Goal: Use online tool/utility

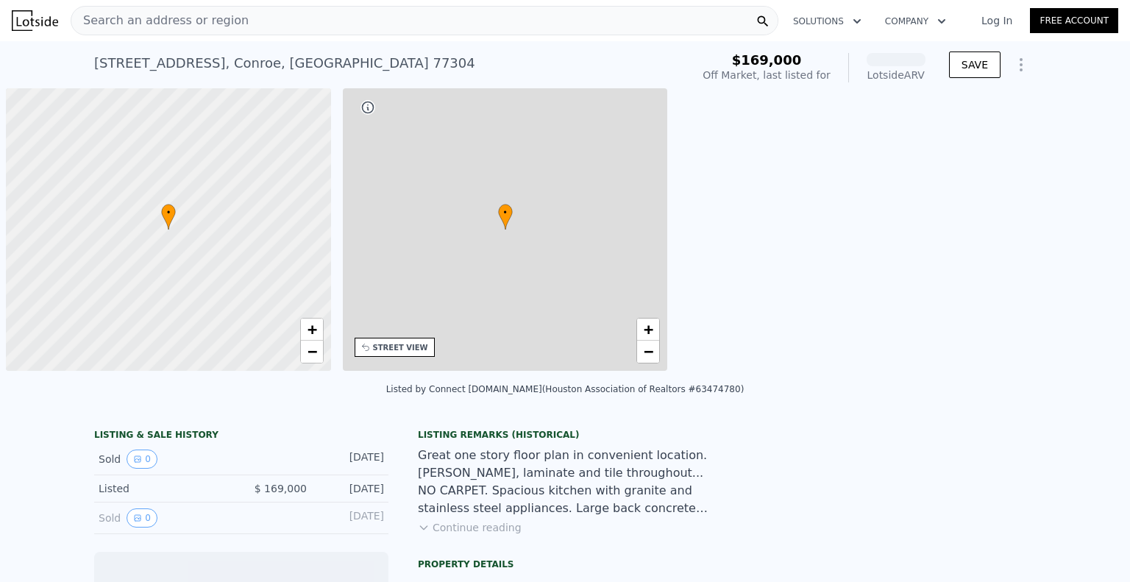
scroll to position [0, 6]
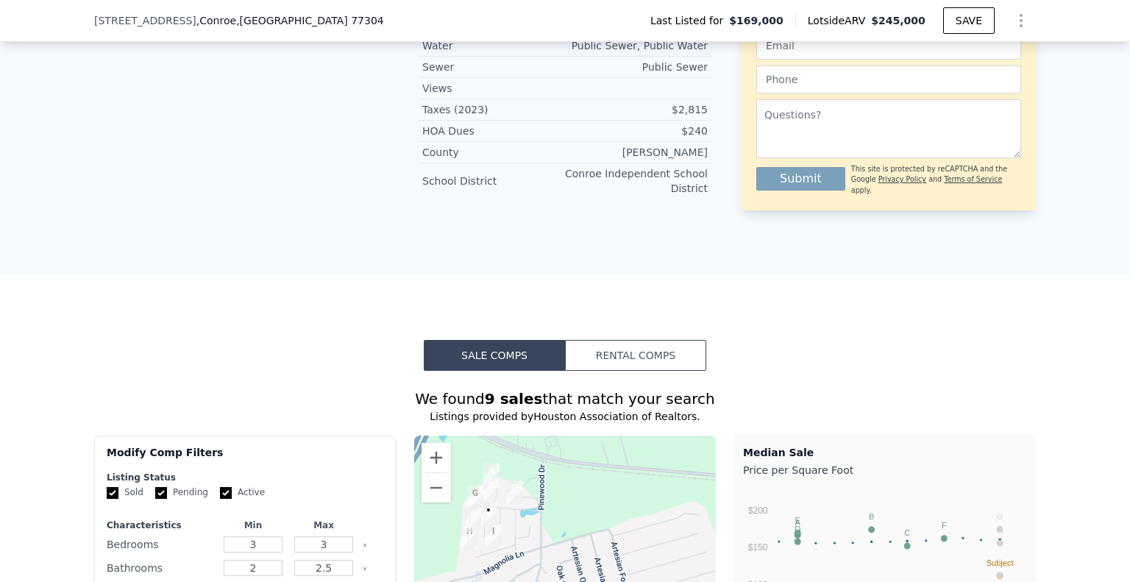
click at [658, 355] on button "Rental Comps" at bounding box center [635, 355] width 141 height 31
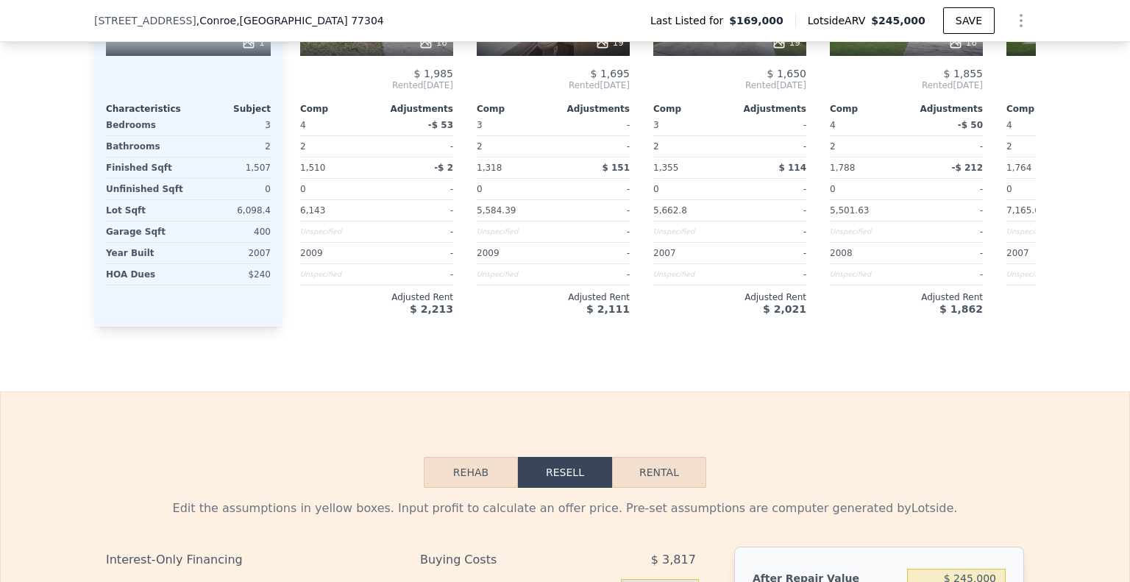
scroll to position [1833, 0]
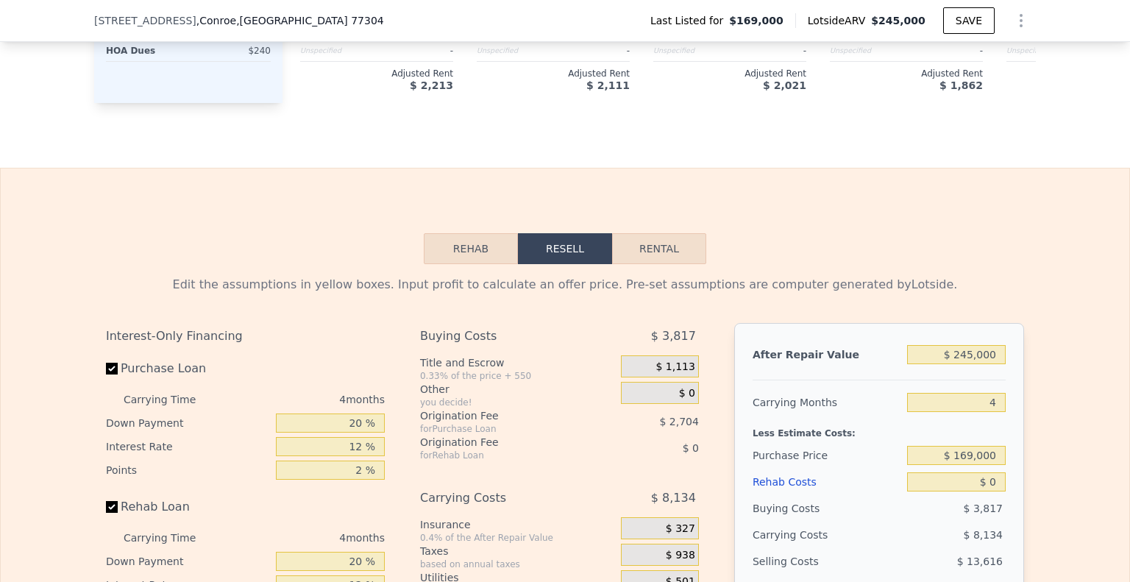
click at [638, 264] on button "Rental" at bounding box center [659, 248] width 94 height 31
select select "30"
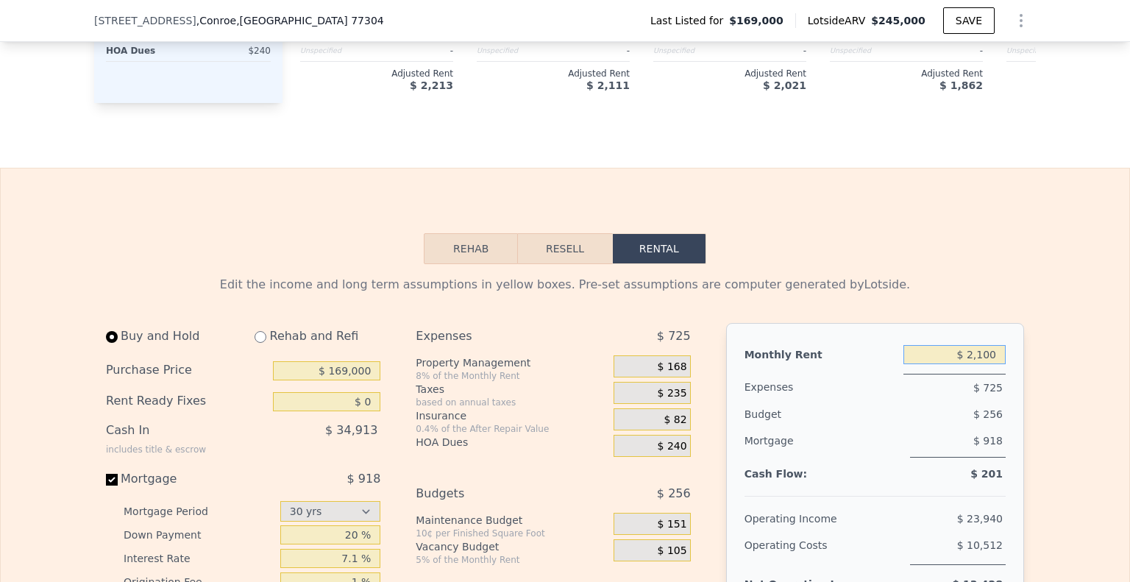
click at [966, 363] on input "$ 2,100" at bounding box center [954, 354] width 102 height 19
type input "$ 2,000"
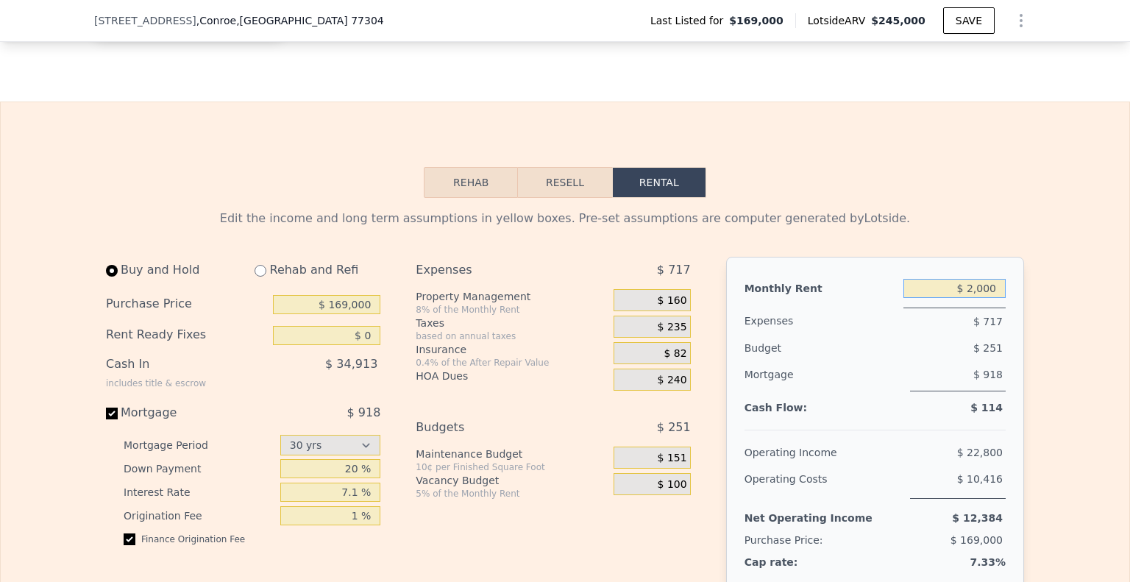
scroll to position [1906, 0]
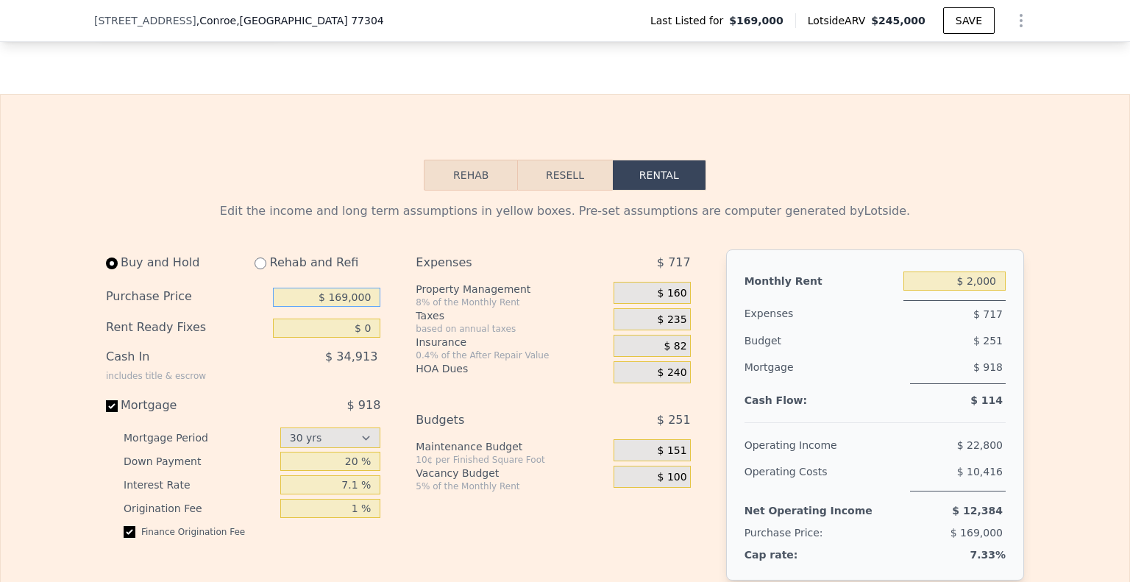
click at [353, 307] on input "$ 169,000" at bounding box center [326, 297] width 107 height 19
click at [348, 307] on input "$ 169,000" at bounding box center [326, 297] width 107 height 19
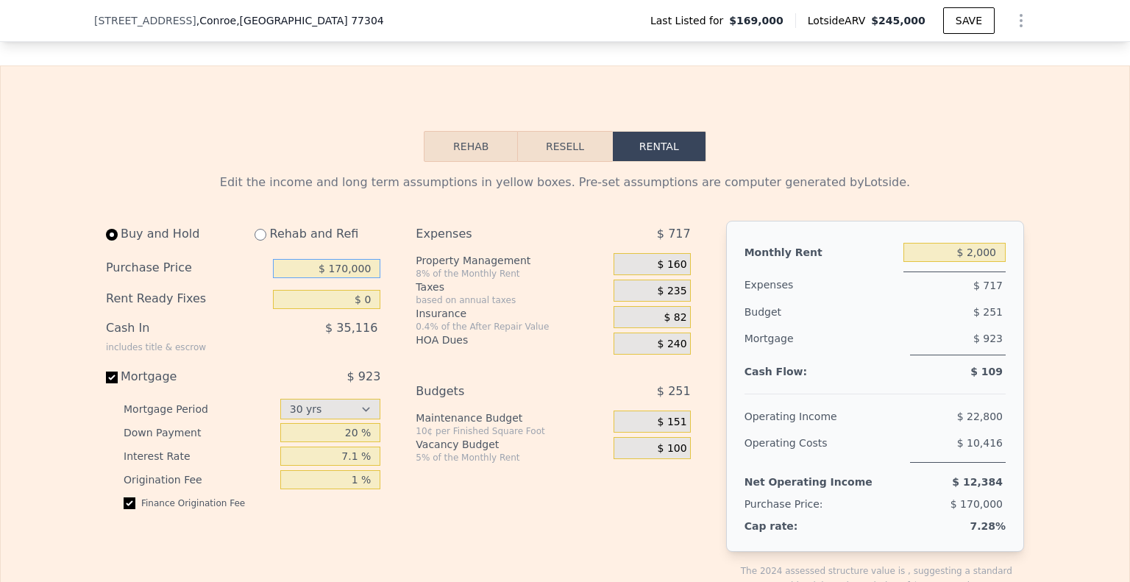
scroll to position [1980, 0]
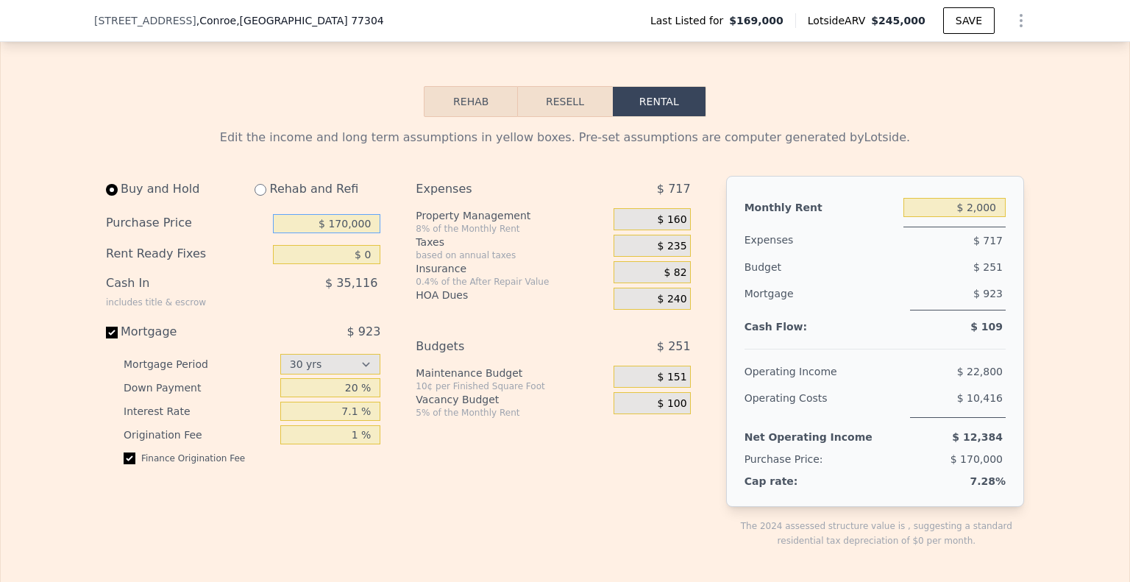
click at [342, 233] on input "$ 170,000" at bounding box center [326, 223] width 107 height 19
type input "$ 180,000"
click at [680, 227] on span "$ 160" at bounding box center [672, 219] width 29 height 13
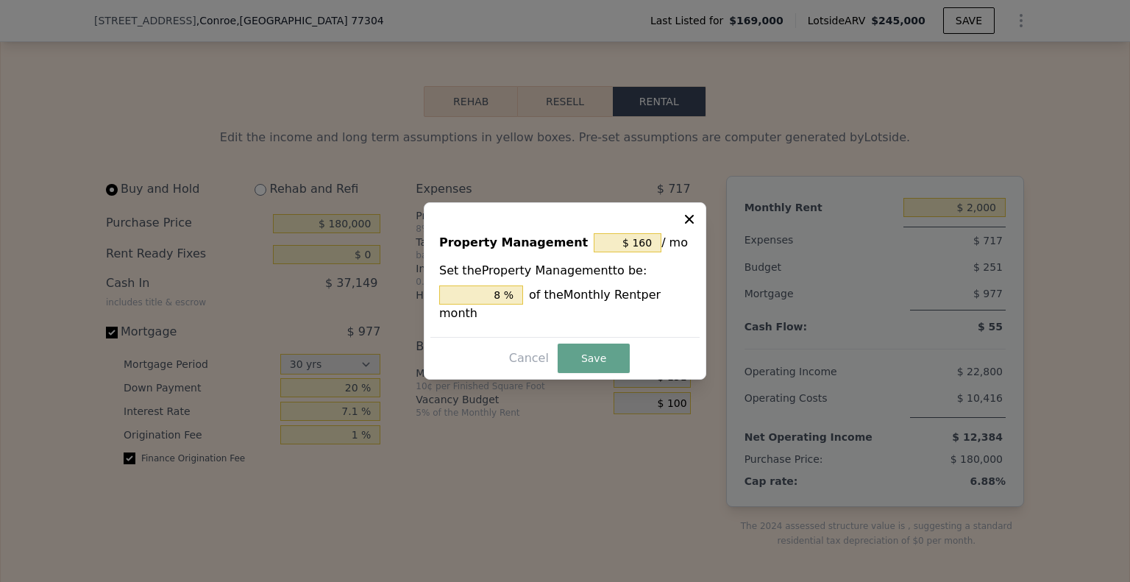
click at [652, 252] on input "$ 160" at bounding box center [628, 242] width 68 height 19
type input "$ 0"
type input "0 %"
type input "$ 0"
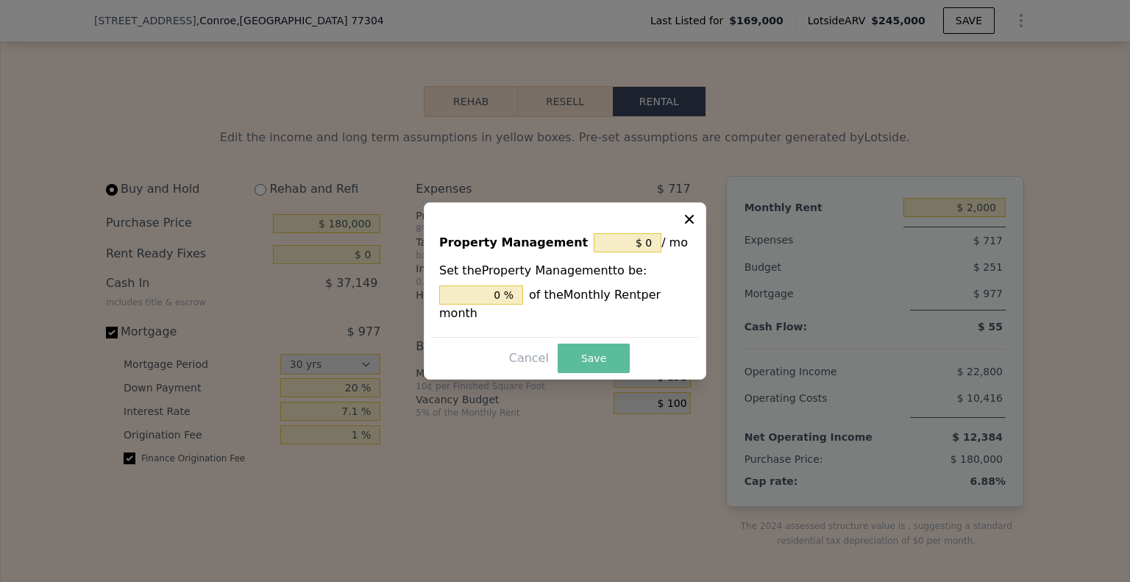
click at [605, 346] on button "Save" at bounding box center [594, 357] width 72 height 29
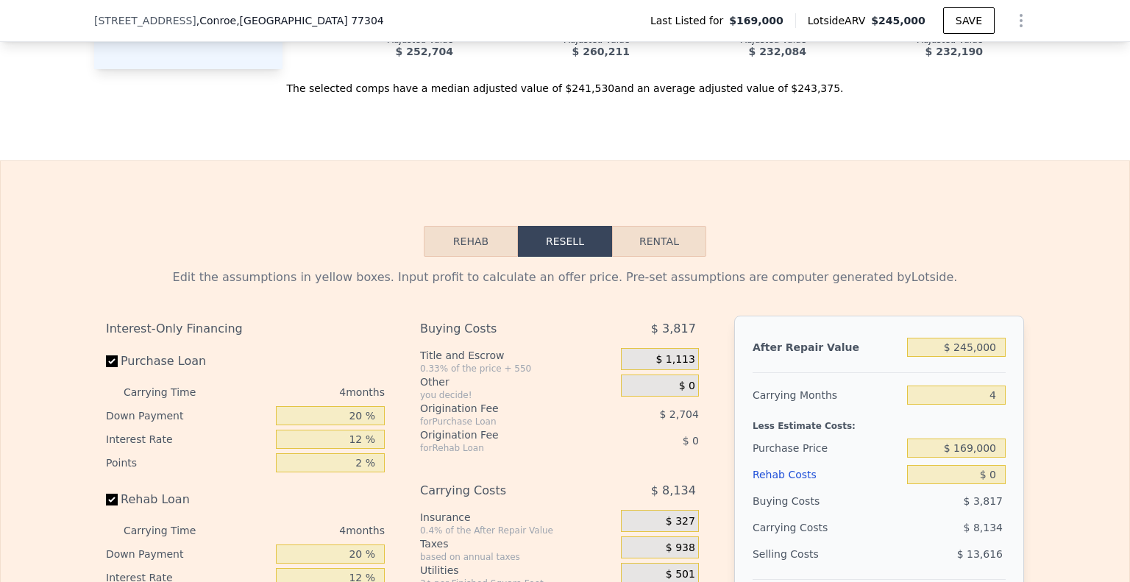
scroll to position [1980, 0]
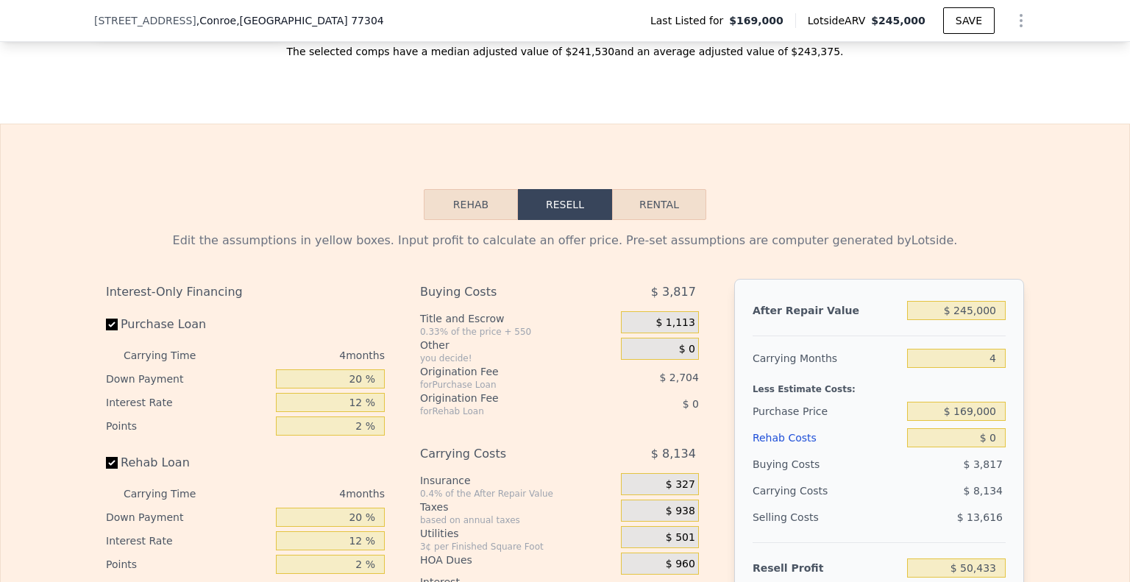
click at [683, 220] on button "Rental" at bounding box center [659, 204] width 94 height 31
select select "30"
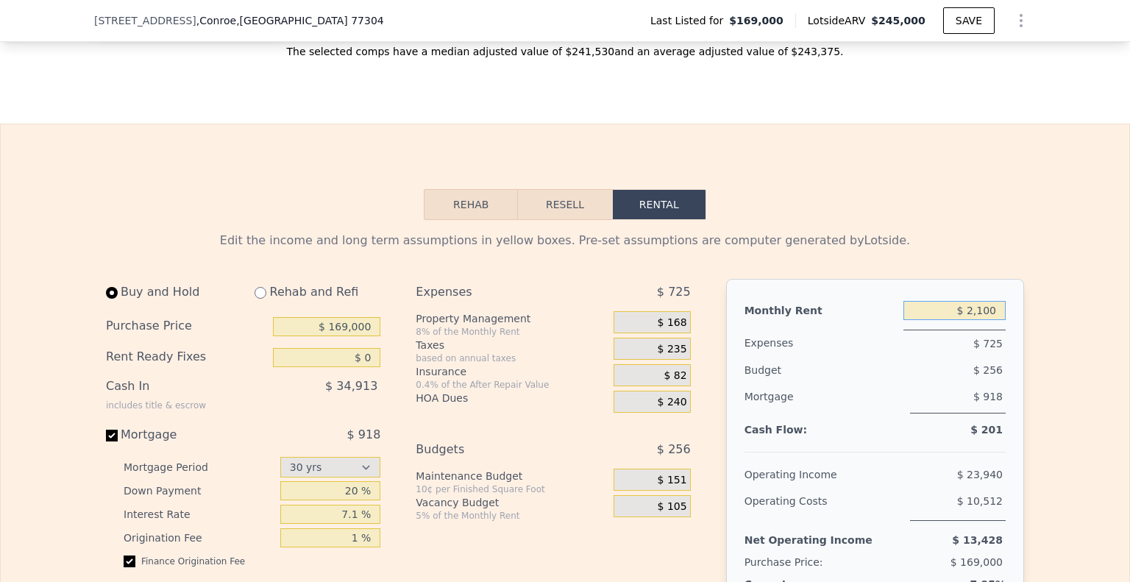
click at [972, 320] on input "$ 2,100" at bounding box center [954, 310] width 102 height 19
type input "$ 1,850"
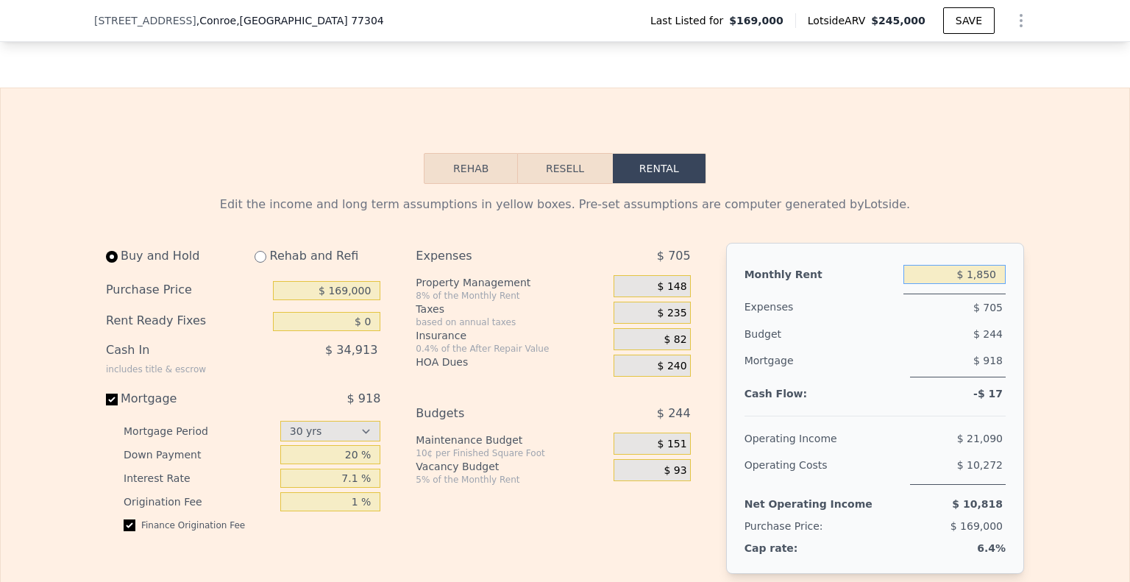
scroll to position [2054, 0]
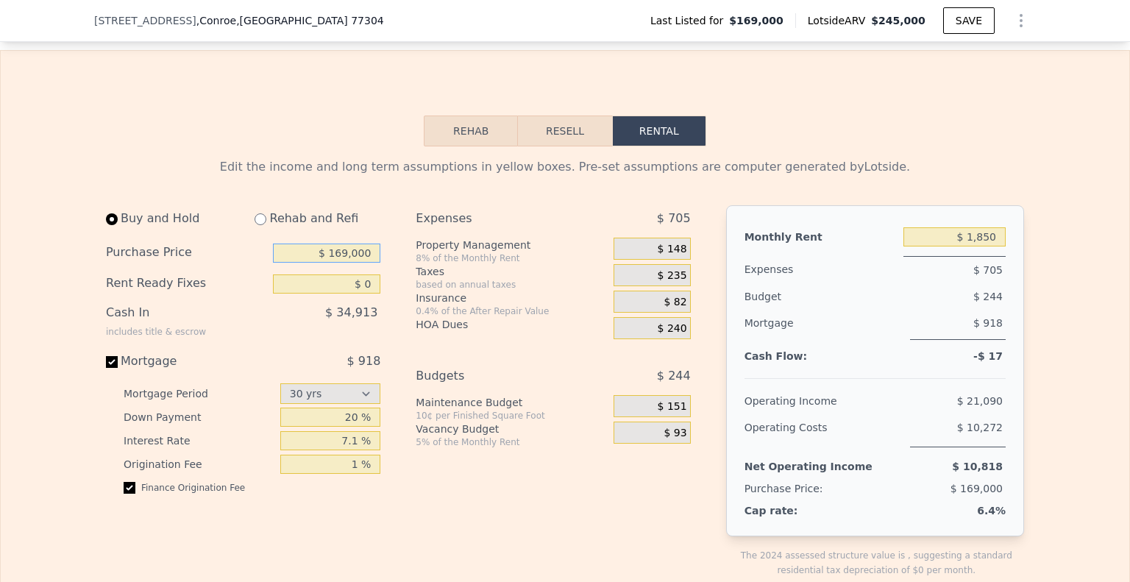
click at [356, 263] on input "$ 169,000" at bounding box center [326, 252] width 107 height 19
type input "$ 180,000"
click at [668, 256] on span "$ 148" at bounding box center [672, 249] width 29 height 13
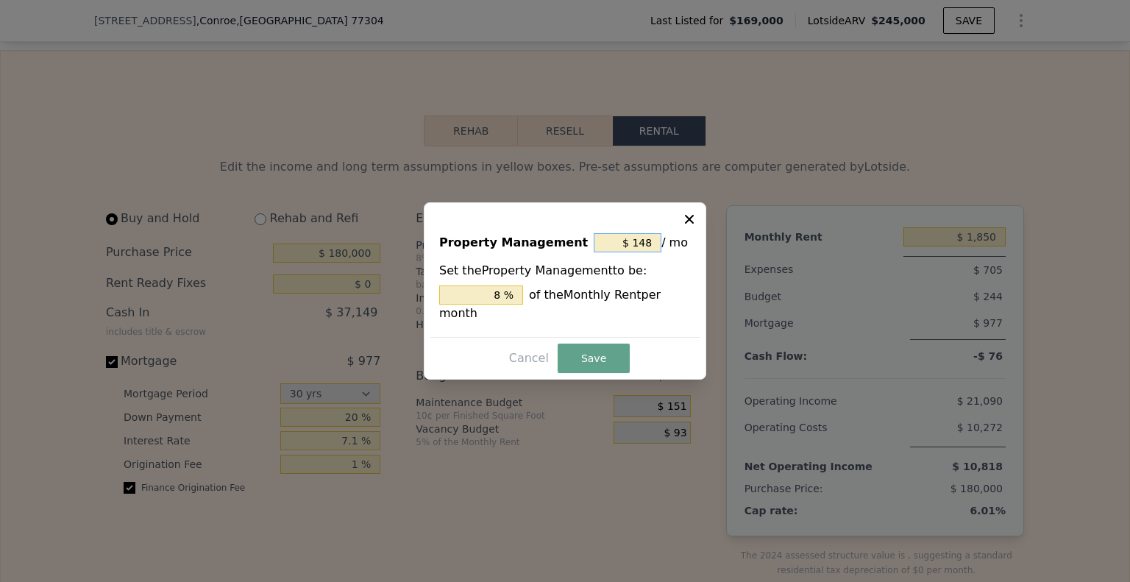
click at [655, 252] on input "$ 148" at bounding box center [628, 242] width 68 height 19
type input "$ 0"
type input "0 %"
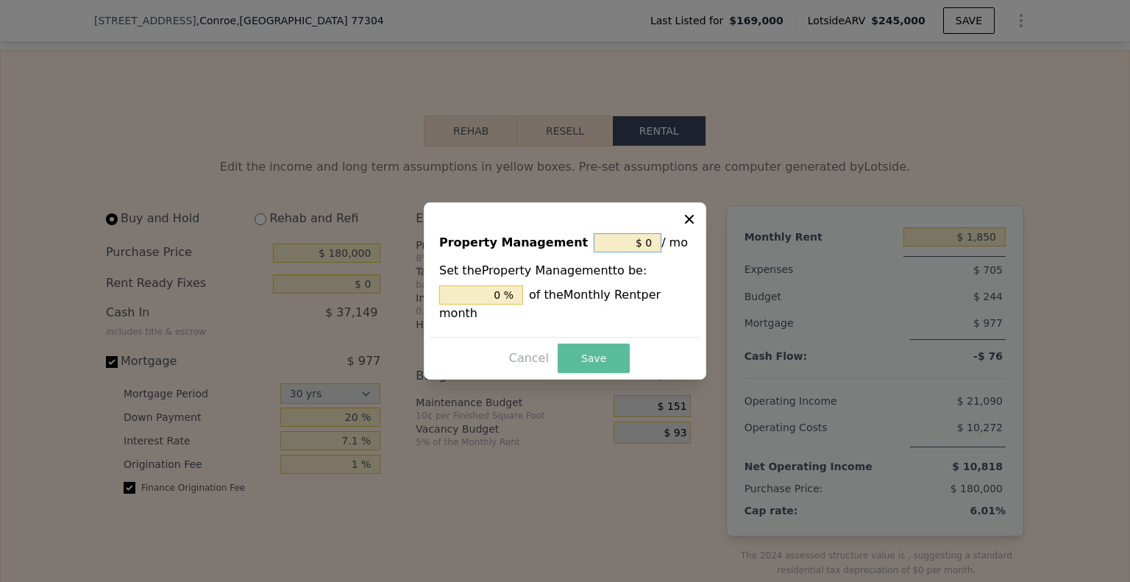
type input "$ 0"
click at [613, 363] on button "Save" at bounding box center [594, 357] width 72 height 29
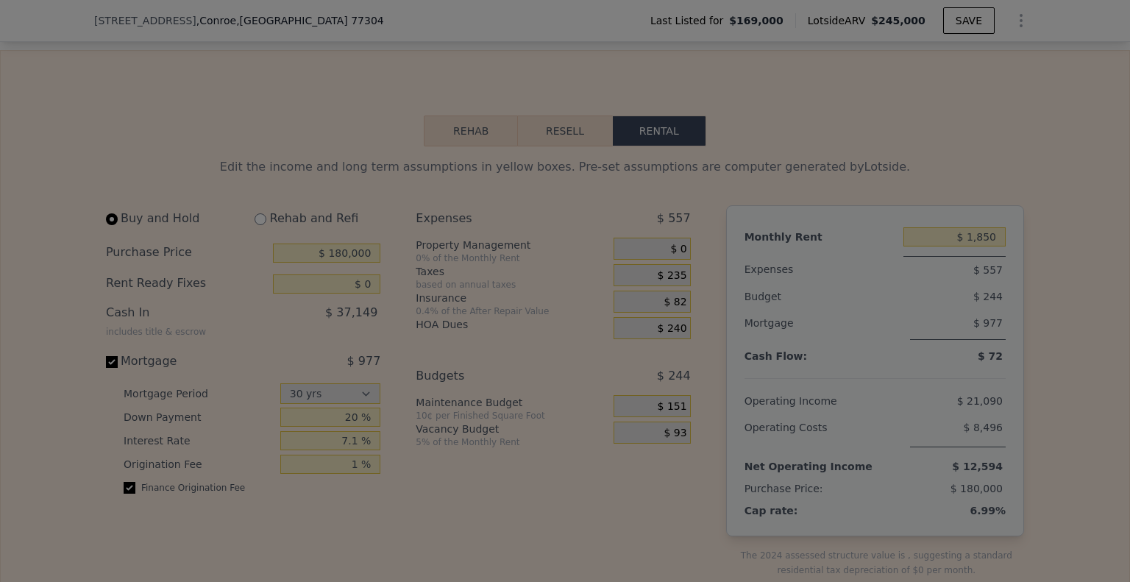
click at [609, 357] on button "Save" at bounding box center [592, 343] width 68 height 28
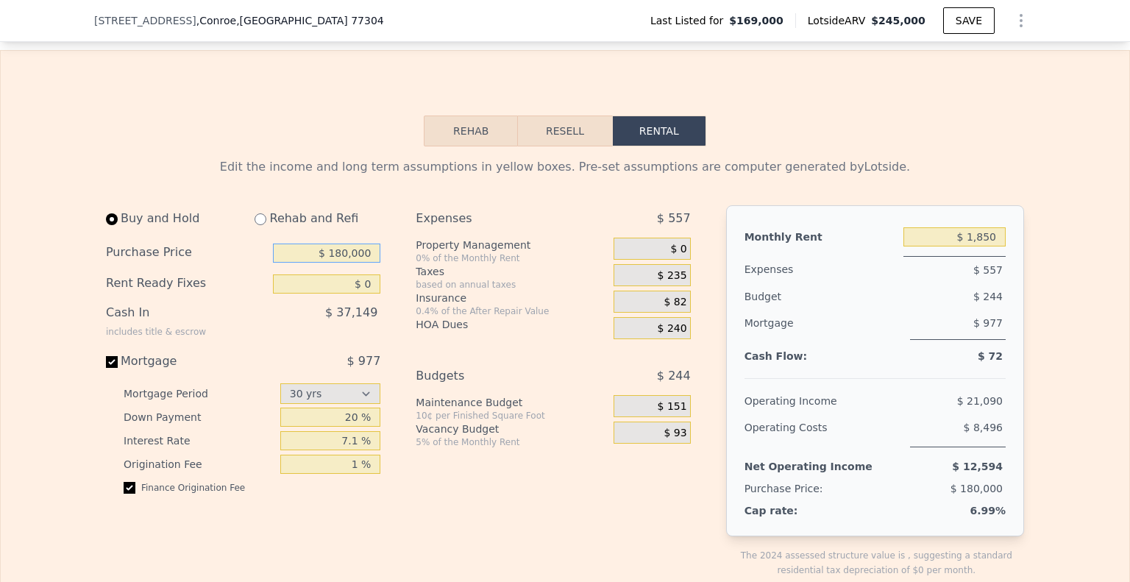
click at [329, 263] on input "$ 180,000" at bounding box center [326, 252] width 107 height 19
type input "$ 1,800,005"
type input "$ 2,100"
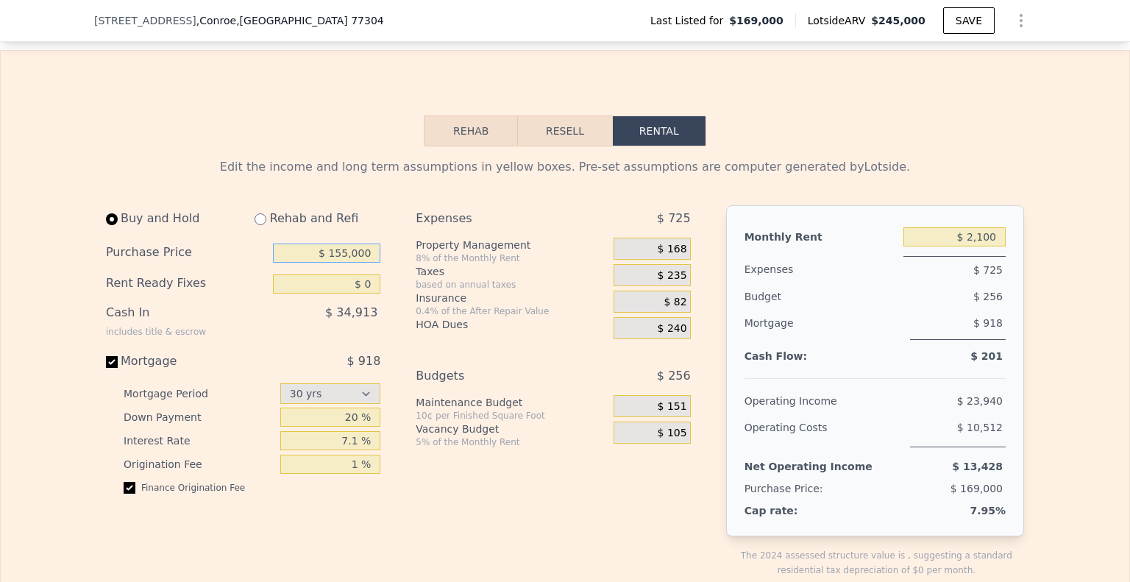
type input "$ 155,000"
drag, startPoint x: 975, startPoint y: 263, endPoint x: 961, endPoint y: 260, distance: 15.0
click at [977, 246] on input "$ 2,100" at bounding box center [954, 236] width 102 height 19
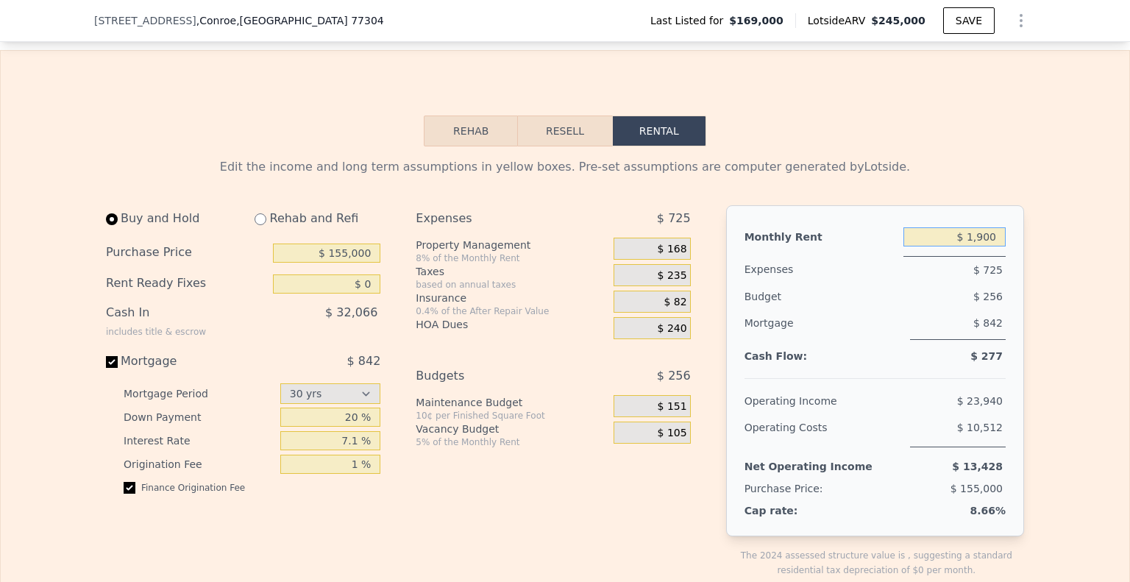
type input "$ 1,900"
